Goal: Transaction & Acquisition: Purchase product/service

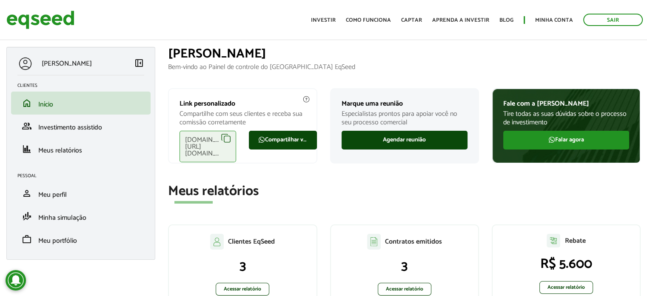
click at [553, 206] on section "Meus relatórios Clientes EqSeed 3 Acessar relatório Contratos emitidos 3 Acessa…" at bounding box center [404, 248] width 473 height 129
click at [324, 20] on link "Investir" at bounding box center [323, 20] width 25 height 6
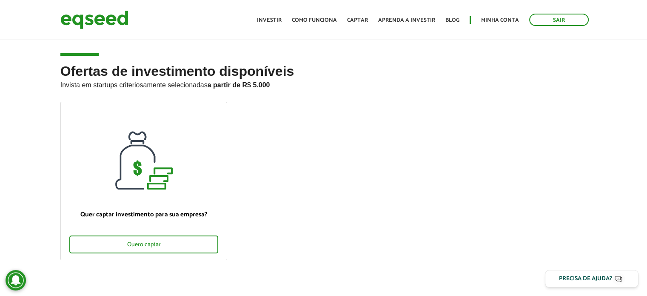
click at [485, 98] on h2 "Ofertas de investimento disponíveis Invista em startups criteriosamente selecio…" at bounding box center [323, 83] width 527 height 38
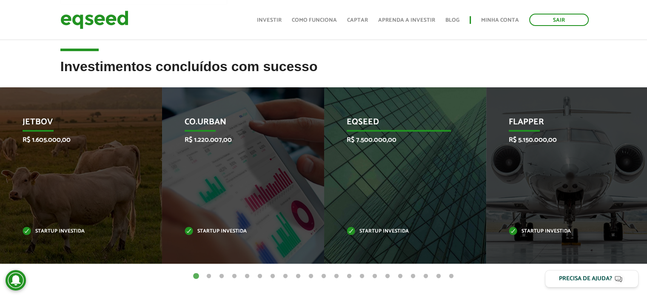
scroll to position [255, 0]
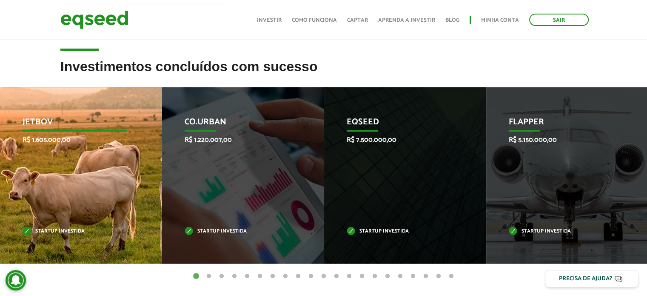
click at [60, 151] on div "JetBov R$ 1.605.000,00 Startup investida" at bounding box center [74, 175] width 149 height 176
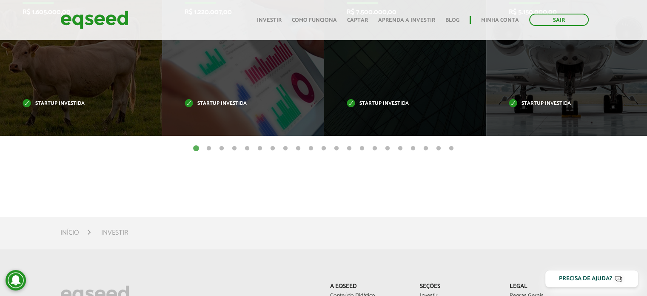
scroll to position [553, 0]
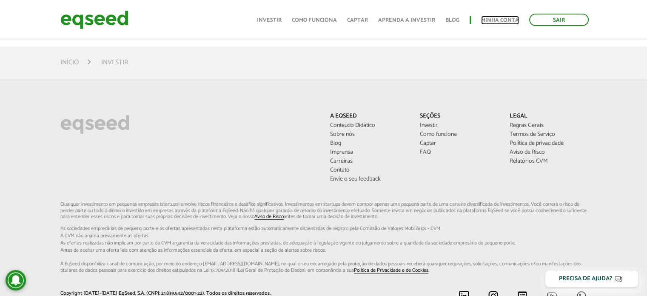
click at [499, 17] on link "Minha conta" at bounding box center [500, 20] width 38 height 6
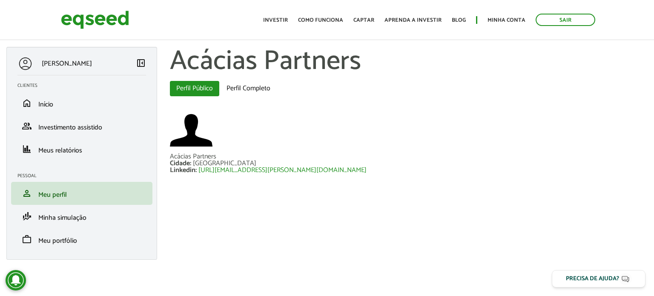
drag, startPoint x: 499, startPoint y: 146, endPoint x: 502, endPoint y: 139, distance: 8.6
click at [502, 139] on div at bounding box center [408, 131] width 477 height 44
